Goal: Browse casually: Explore the website without a specific task or goal

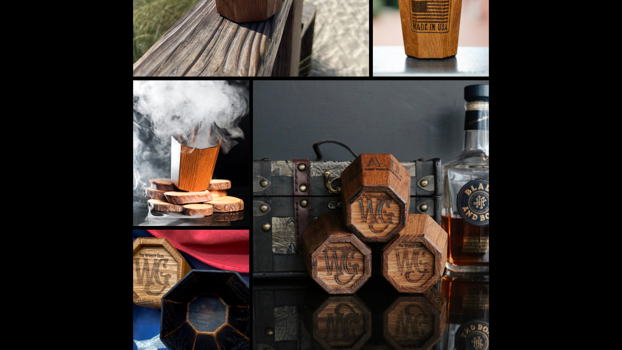
scroll to position [1361, 0]
